Goal: Information Seeking & Learning: Learn about a topic

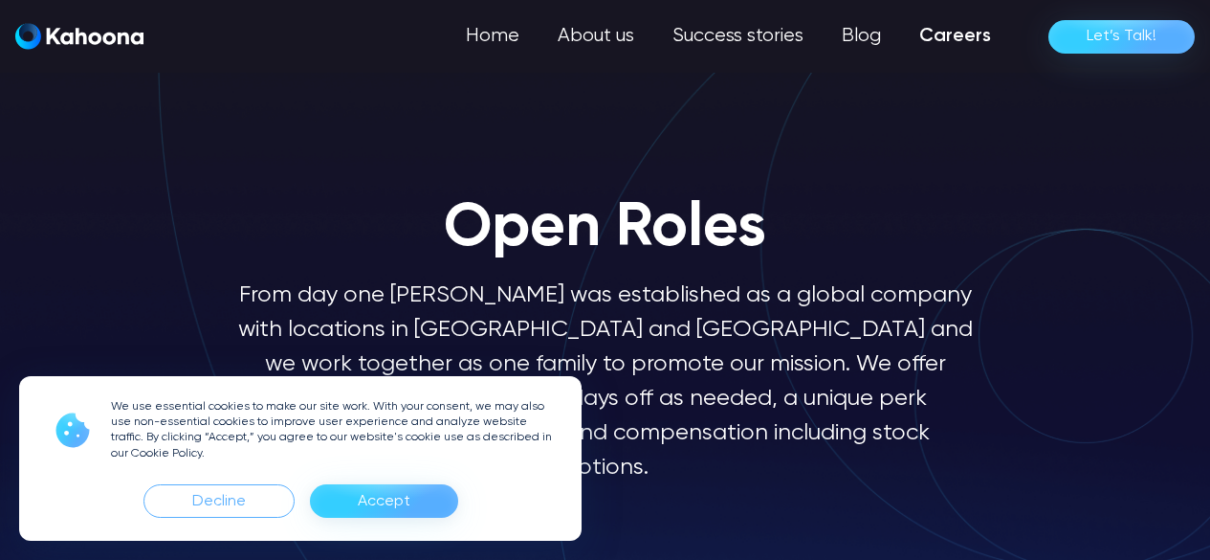
click at [394, 512] on div "Accept" at bounding box center [384, 501] width 53 height 31
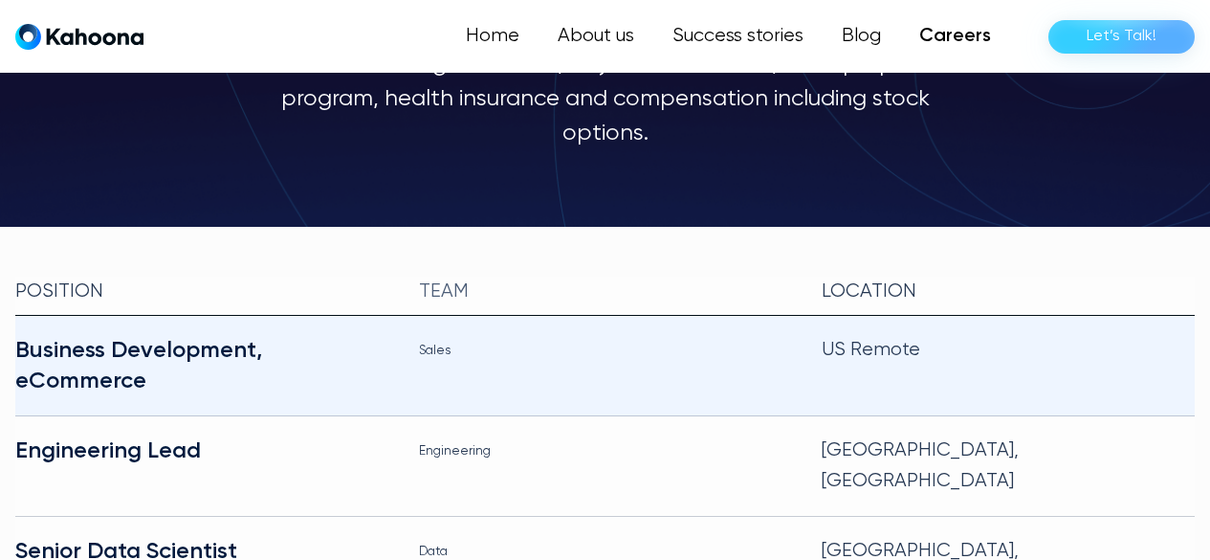
click at [171, 335] on div "Business Development, eCommerce" at bounding box center [201, 365] width 373 height 61
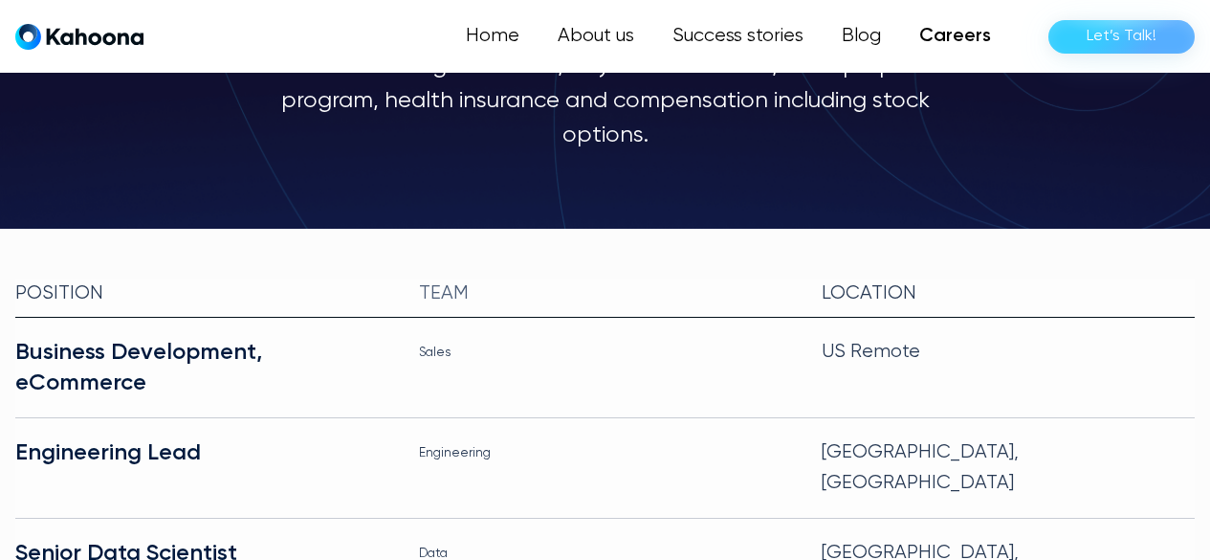
scroll to position [332, 0]
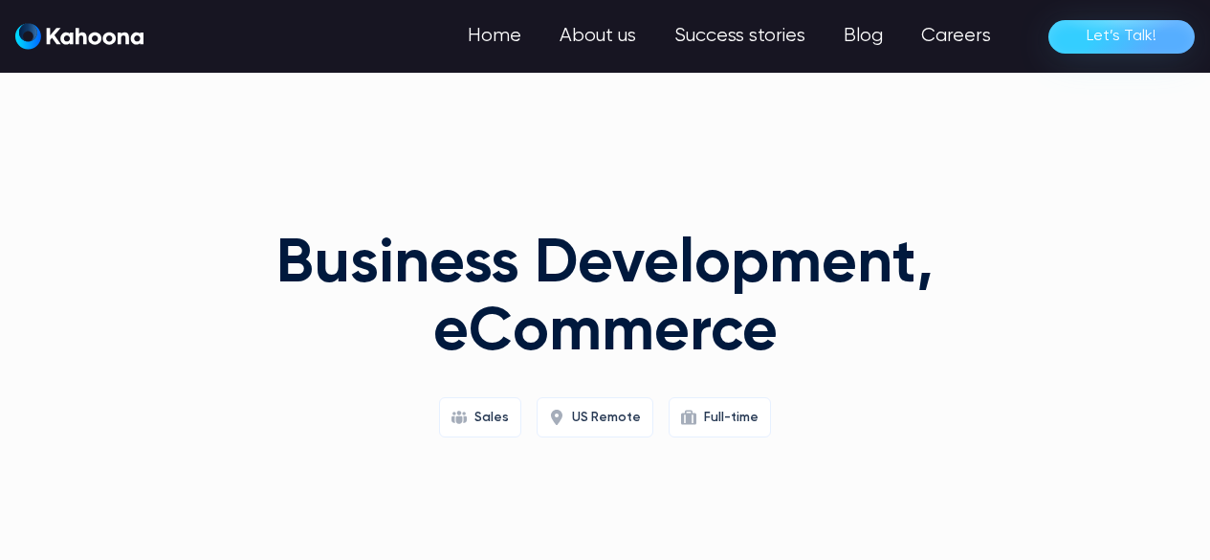
scroll to position [1, 0]
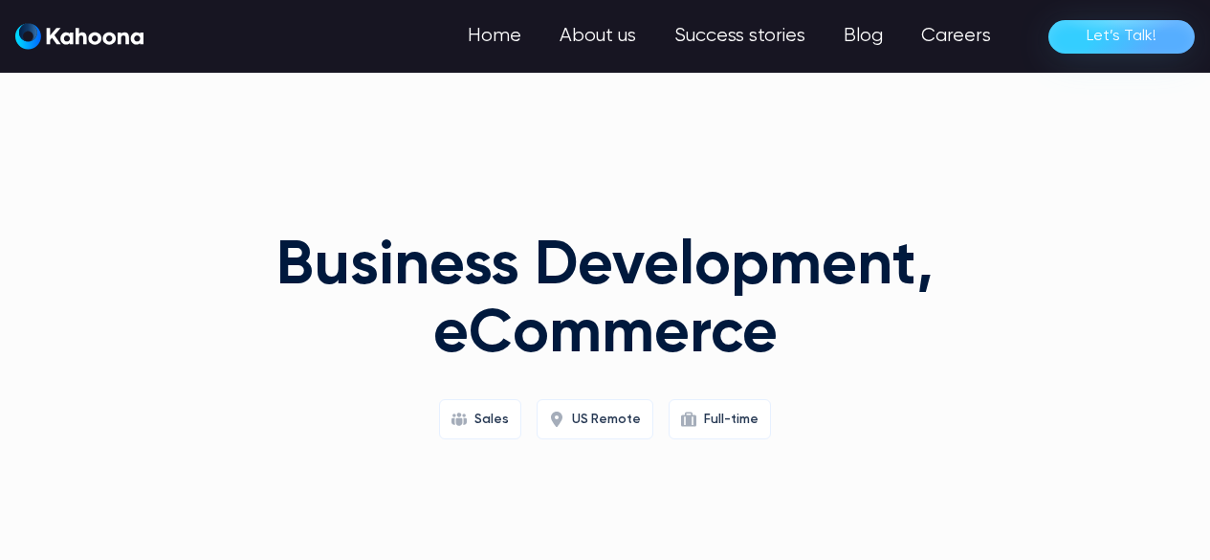
click at [398, 297] on h1 "Business Development, eCommerce" at bounding box center [605, 300] width 735 height 135
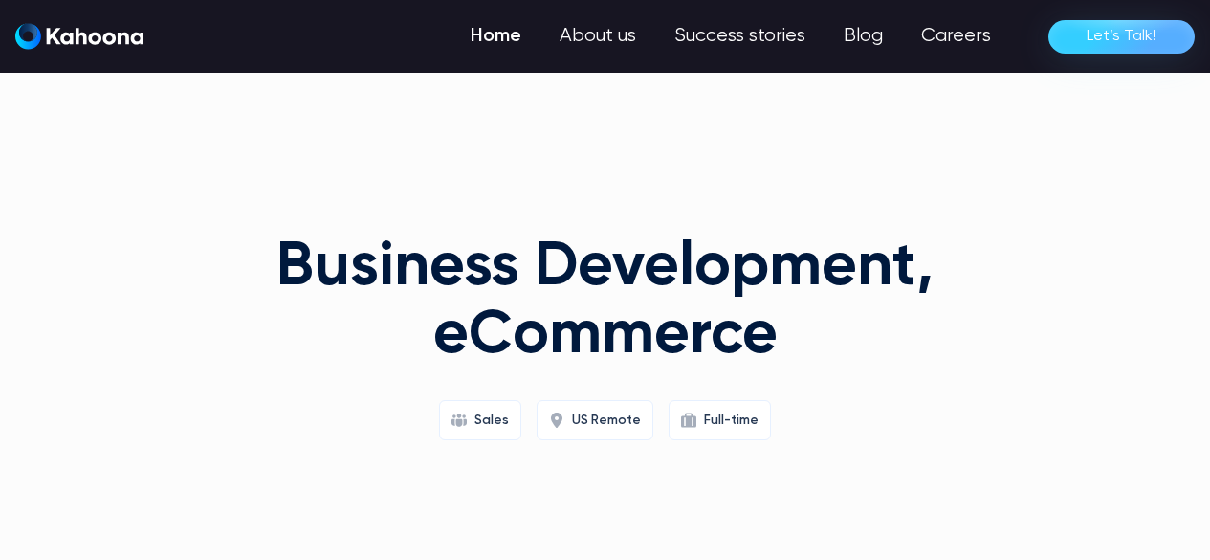
click at [502, 38] on link "Home" at bounding box center [495, 36] width 89 height 38
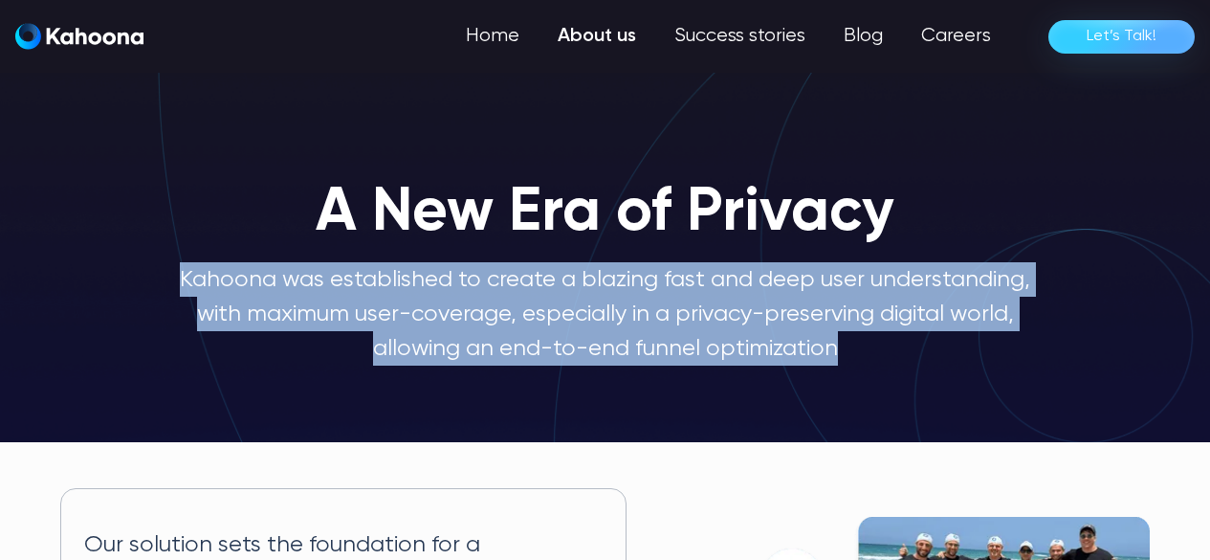
drag, startPoint x: 880, startPoint y: 354, endPoint x: 181, endPoint y: 291, distance: 702.1
click at [181, 291] on p "Kahoona was established to create a blazing fast and deep user understanding, w…" at bounding box center [605, 313] width 857 height 103
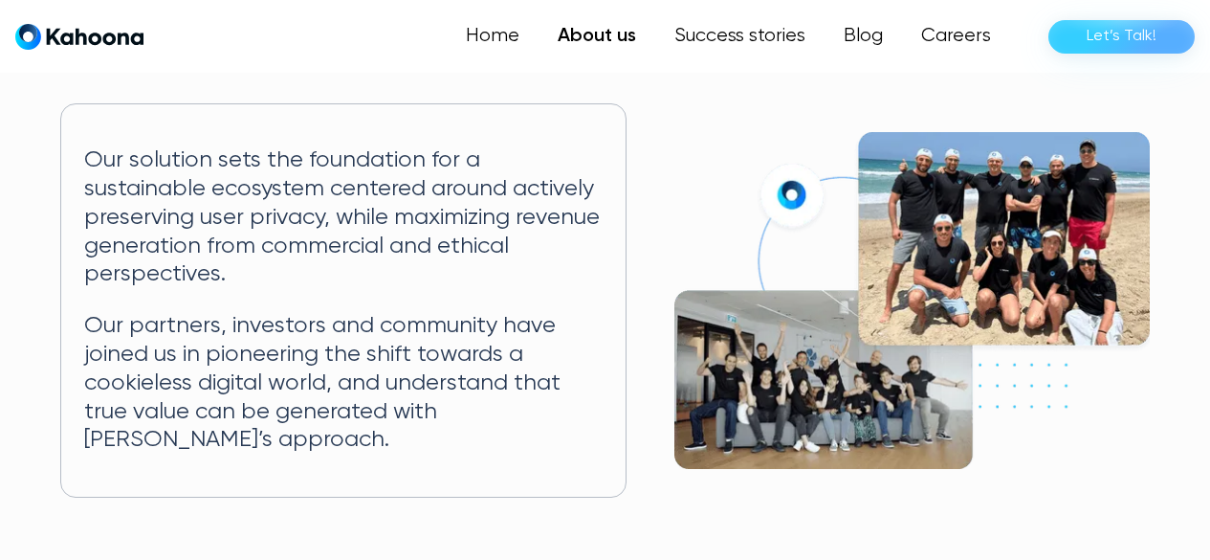
scroll to position [385, 0]
click at [345, 275] on p "Our solution sets the foundation for a sustainable ecosystem centered around ac…" at bounding box center [342, 216] width 517 height 143
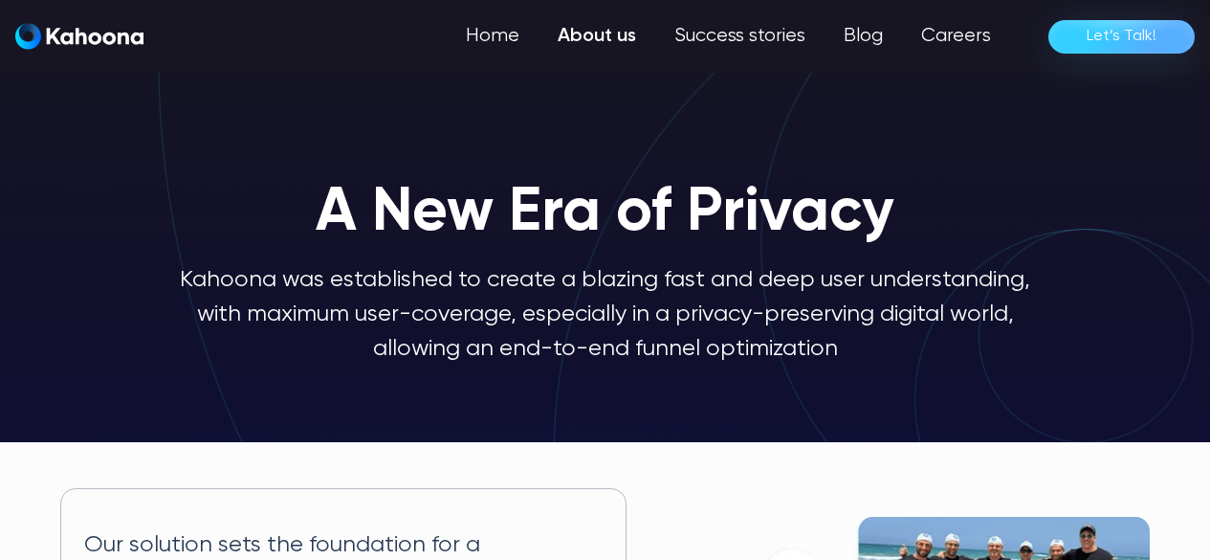
scroll to position [0, 0]
click at [596, 284] on p "Kahoona was established to create a blazing fast and deep user understanding, w…" at bounding box center [605, 313] width 857 height 103
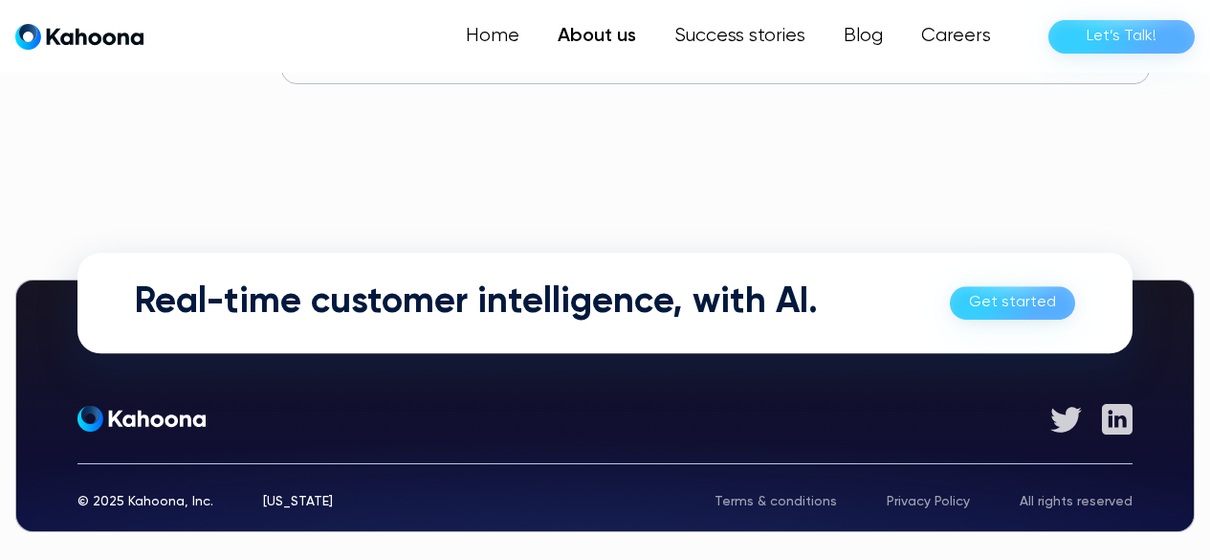
scroll to position [1411, 0]
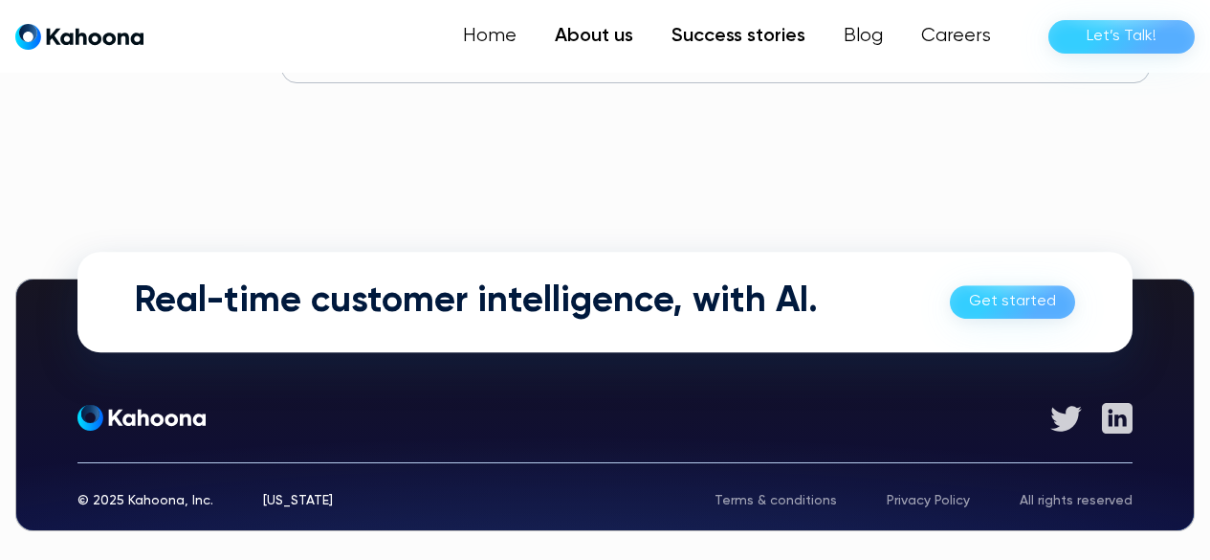
click at [706, 36] on link "Success stories" at bounding box center [738, 36] width 172 height 38
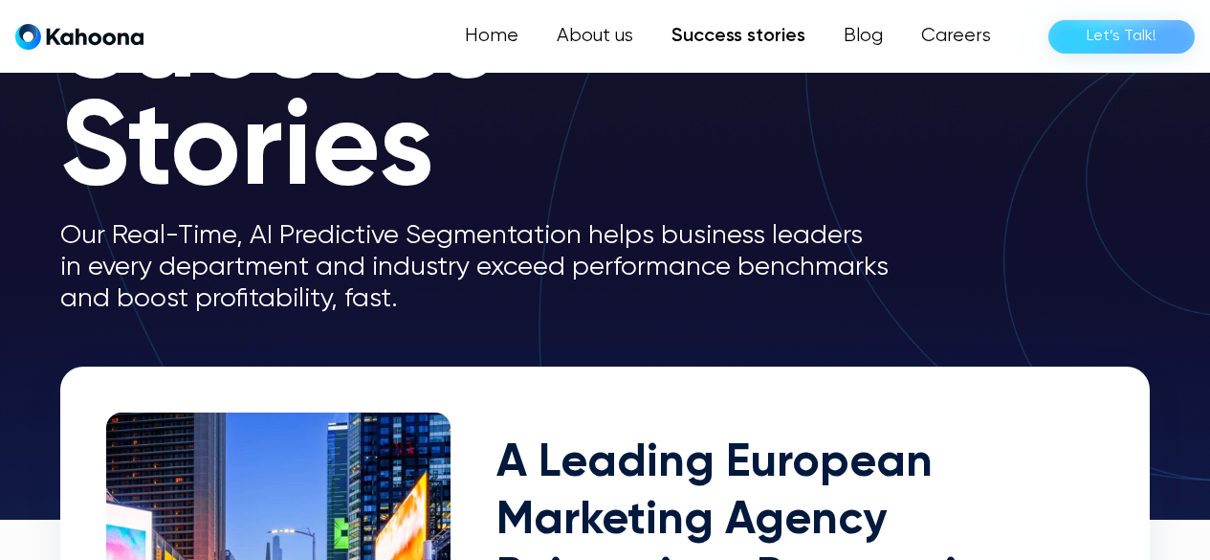
scroll to position [182, 0]
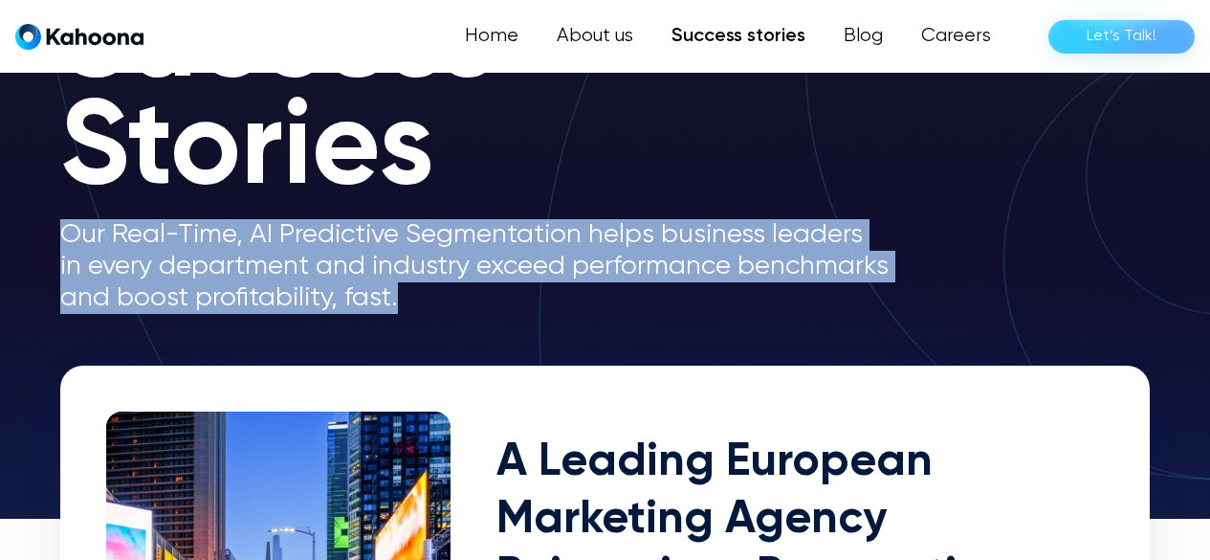
drag, startPoint x: 432, startPoint y: 297, endPoint x: 47, endPoint y: 232, distance: 390.9
click at [47, 232] on section "Success Stories Our Real-Time, AI Predictive Segmentation helps business leader…" at bounding box center [605, 168] width 1210 height 700
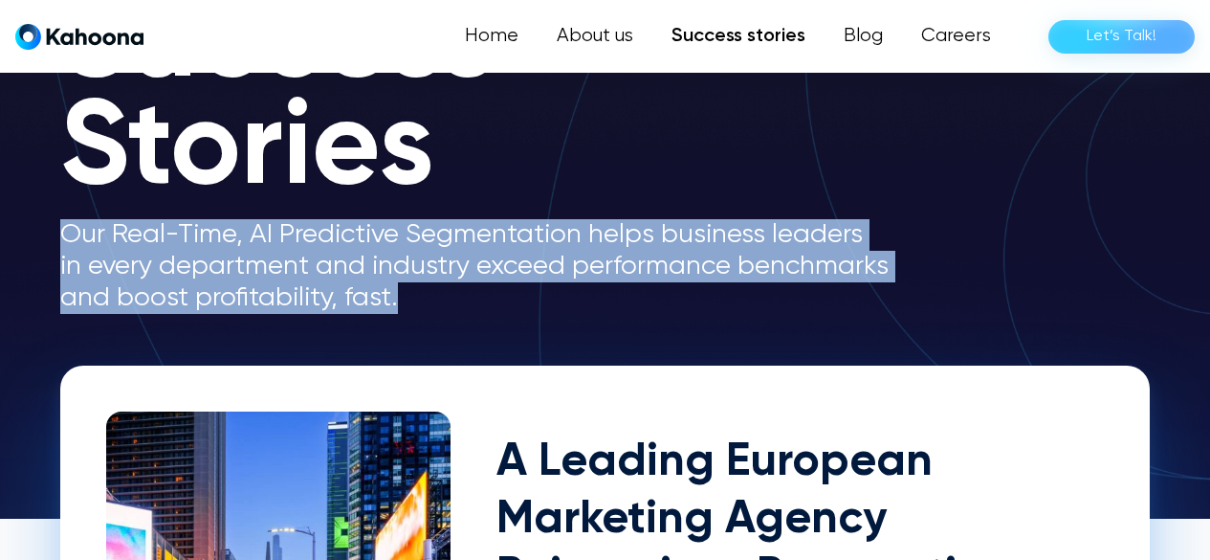
copy p "Our Real-Time, AI Predictive Segmentation helps business leaders in every depar…"
